Goal: Task Accomplishment & Management: Manage account settings

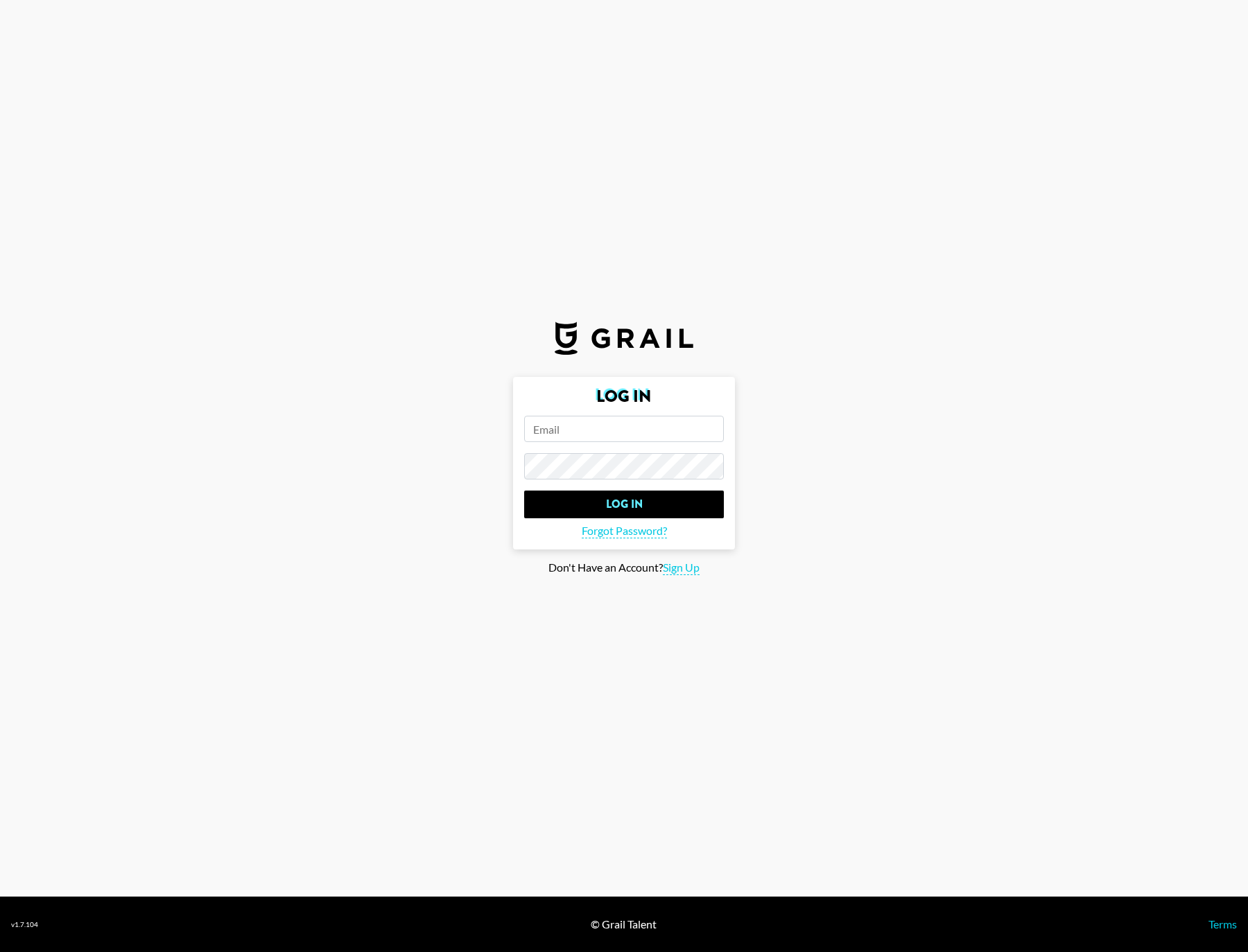
click at [623, 428] on input "email" at bounding box center [624, 428] width 200 height 26
type input "peter.iwuh@grail-team.com"
click at [644, 510] on input "Log In" at bounding box center [624, 504] width 200 height 28
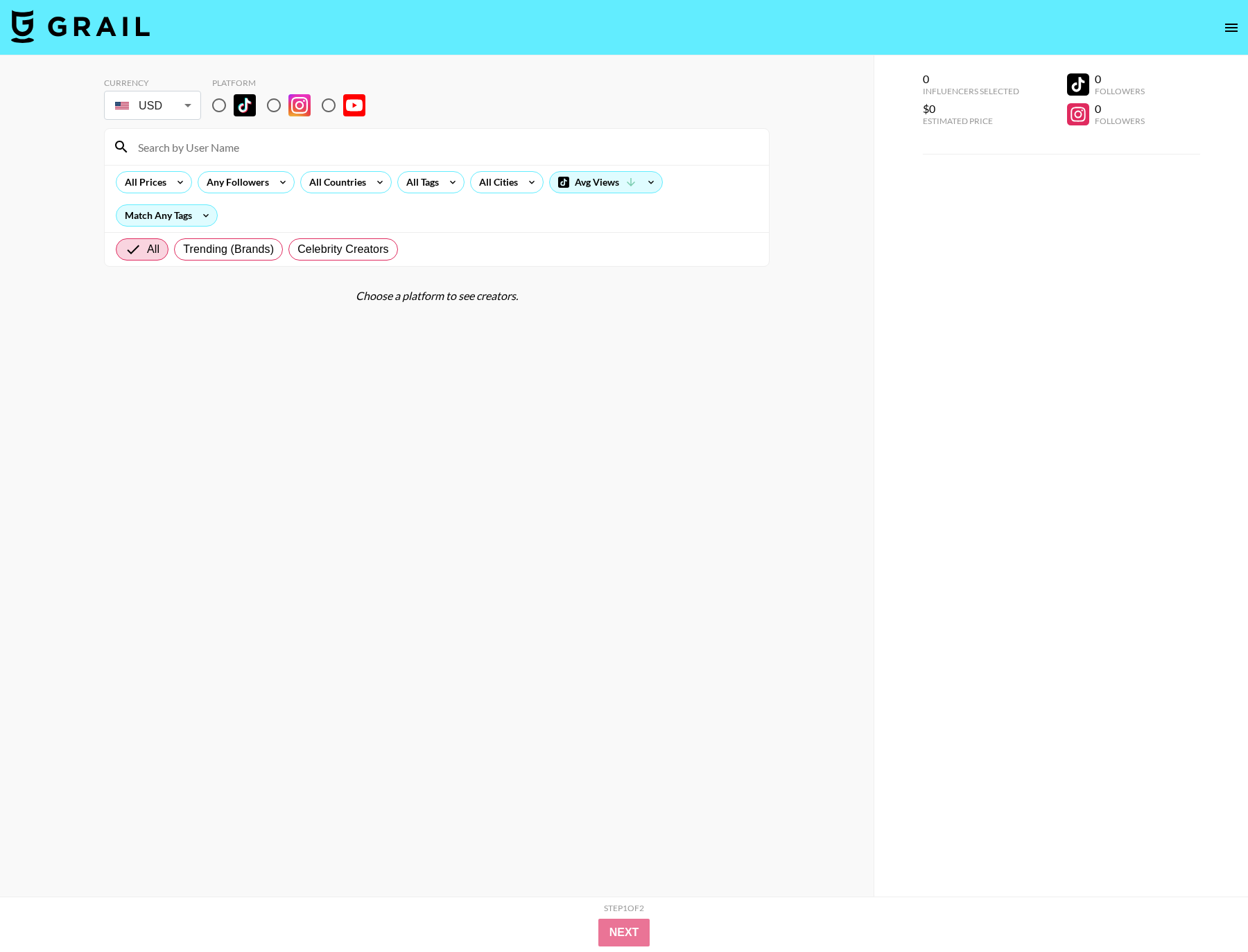
click at [1223, 28] on icon "open drawer" at bounding box center [1232, 28] width 16 height 16
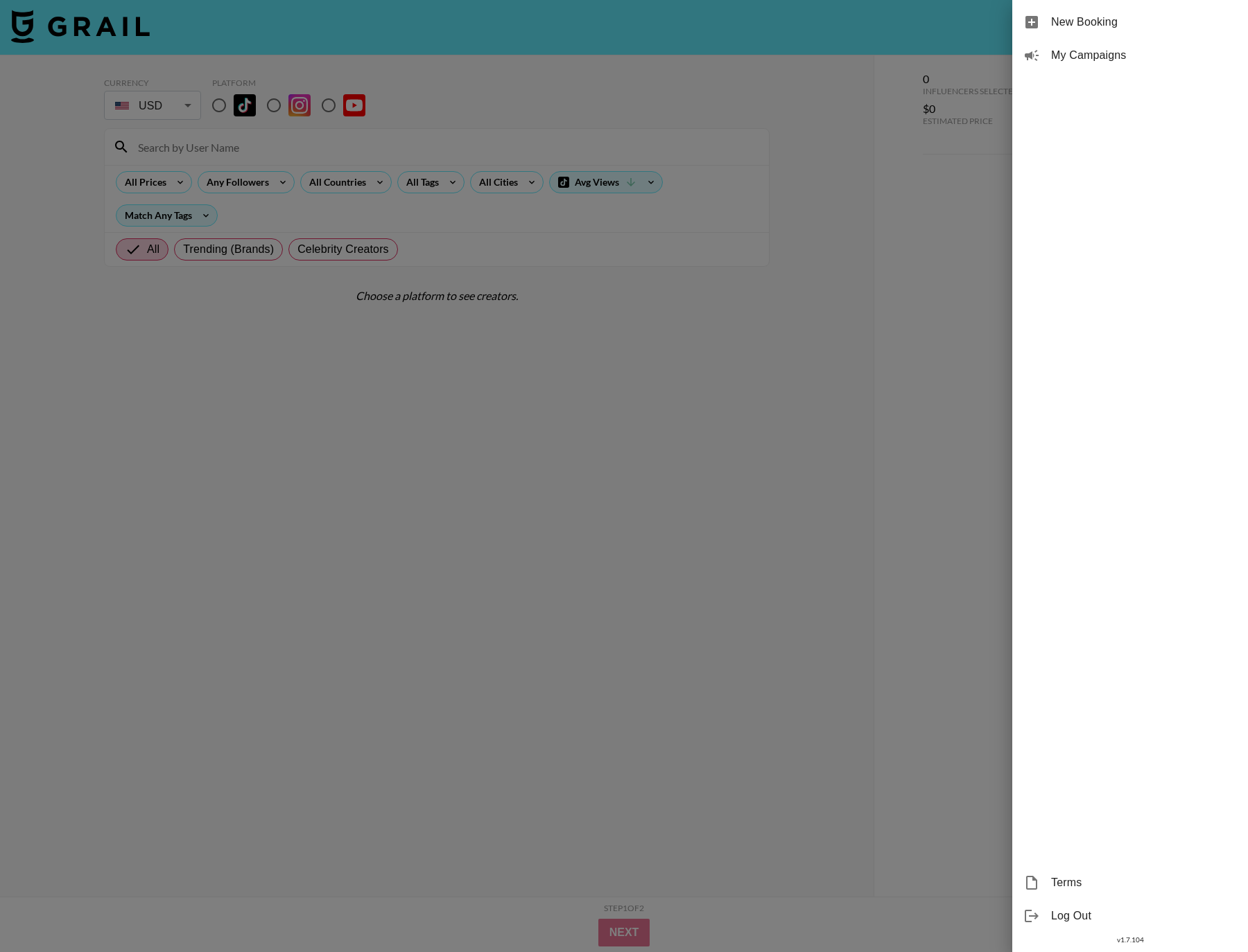
click at [1142, 54] on span "My Campaigns" at bounding box center [1144, 55] width 186 height 16
